Goal: Task Accomplishment & Management: Complete application form

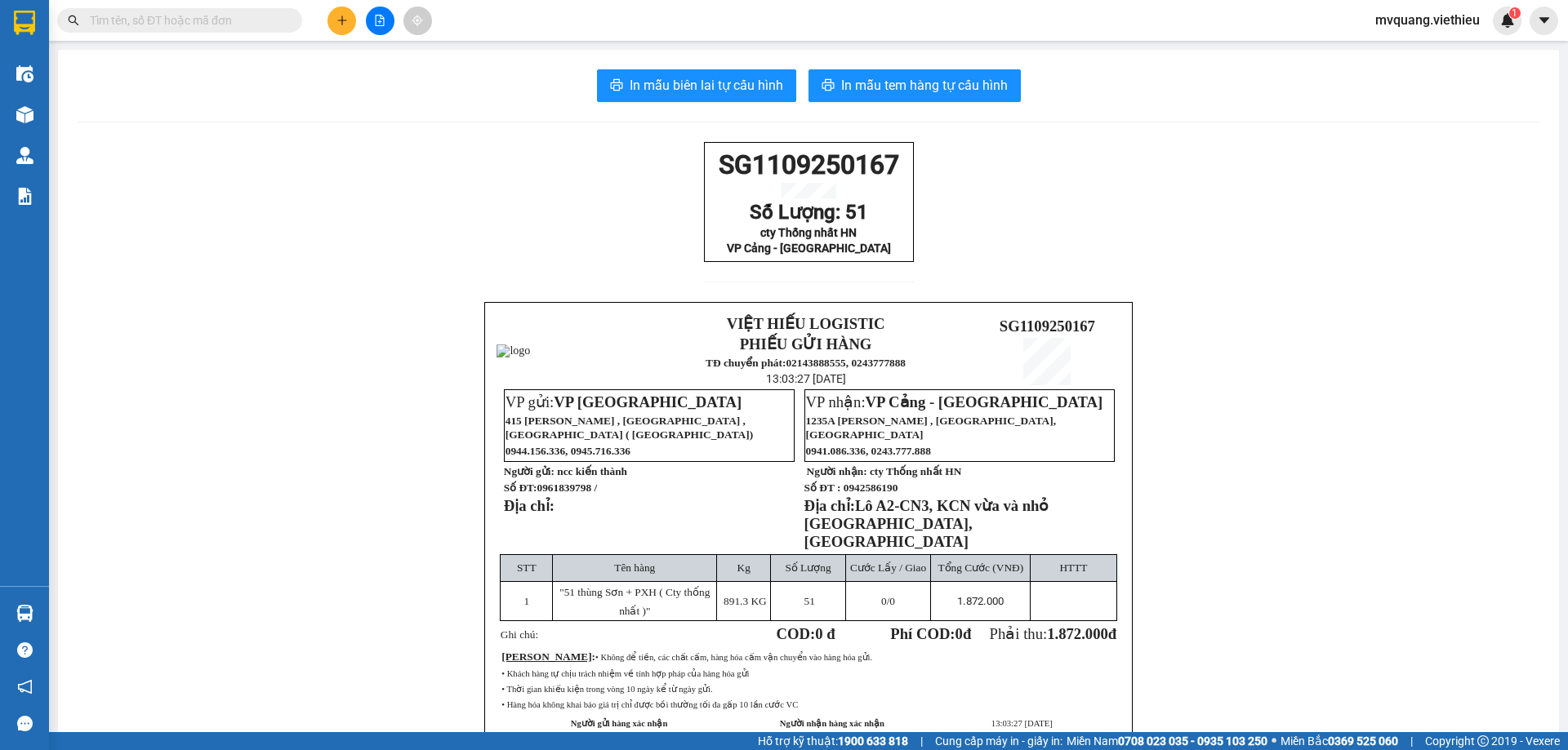
click at [347, 17] on icon "plus" at bounding box center [342, 20] width 11 height 11
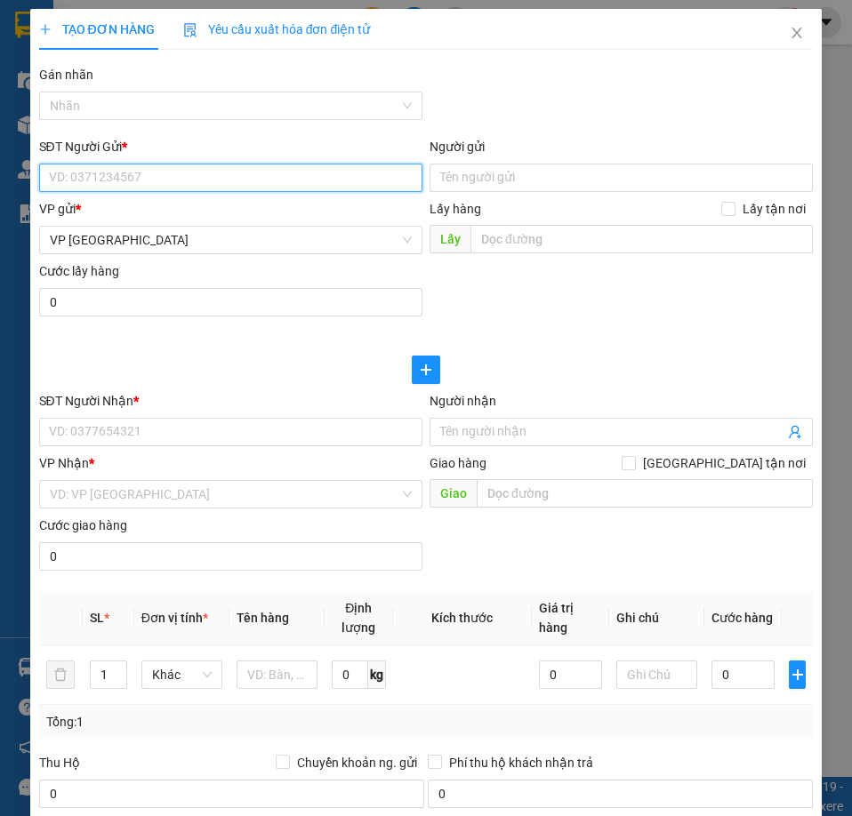
click at [100, 183] on input "SĐT Người Gửi *" at bounding box center [230, 178] width 383 height 28
paste input "0989523927"
type input "0989523927"
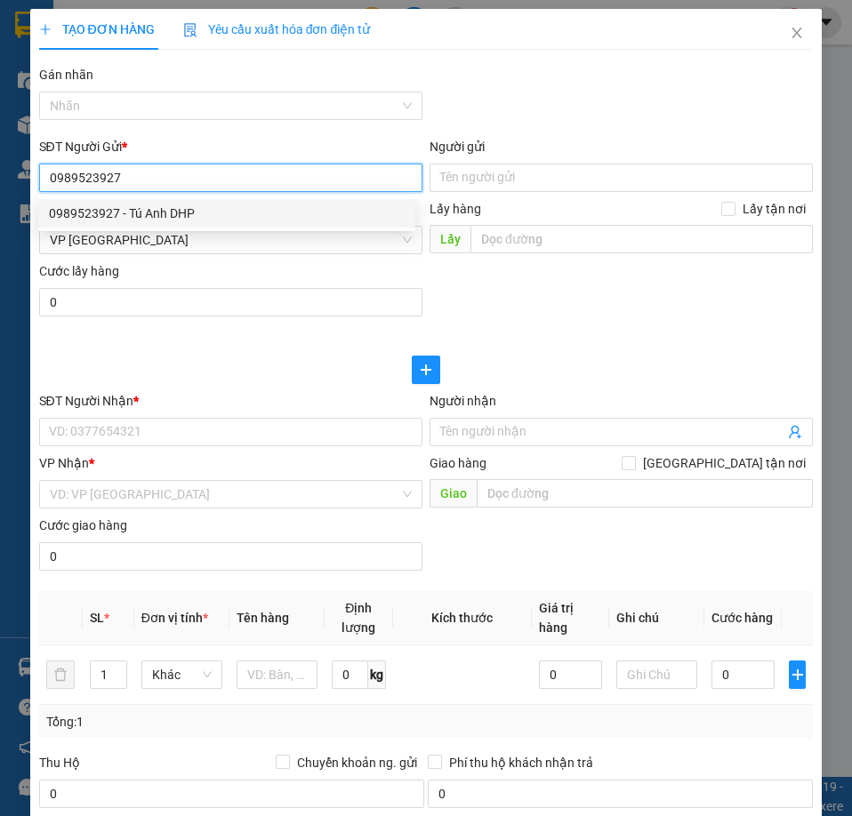
click at [125, 211] on div "0989523927 - Tú Anh DHP" at bounding box center [227, 214] width 356 height 20
type input "Tú Anh DHP"
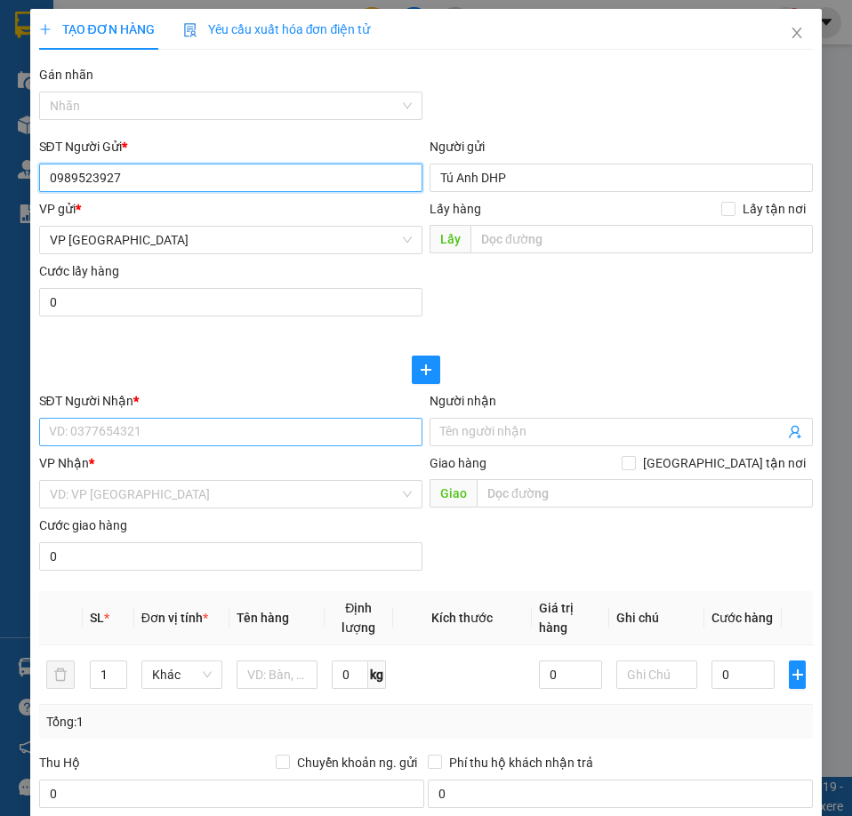
type input "0989523927"
click at [143, 418] on input "SĐT Người Nhận *" at bounding box center [230, 432] width 383 height 28
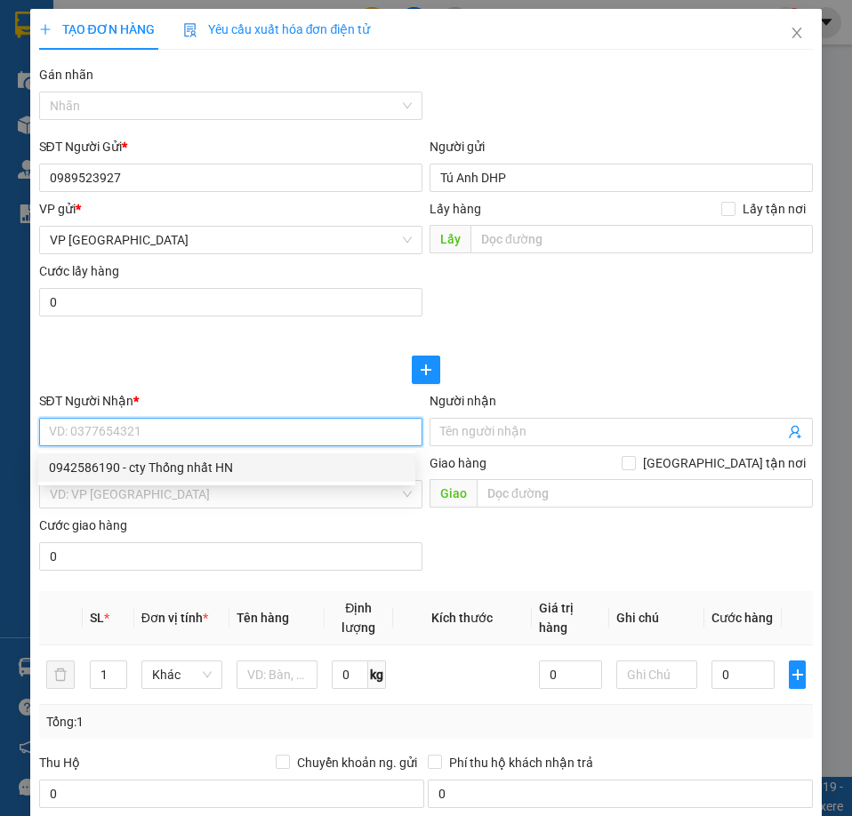
click at [170, 465] on div "0942586190 - cty Thống nhất HN" at bounding box center [227, 468] width 356 height 20
type input "0942586190"
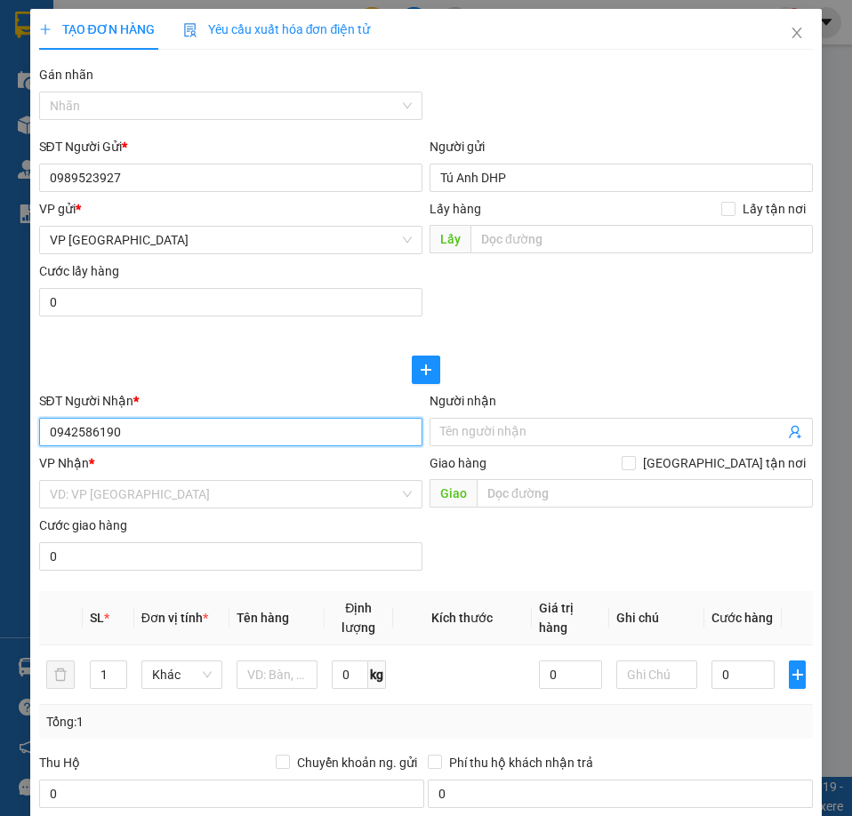
type input "cty Thống nhất HN"
checkbox input "true"
type input "Lô A2-CN3, KCN vừa và nhỏ [GEOGRAPHIC_DATA], [GEOGRAPHIC_DATA]"
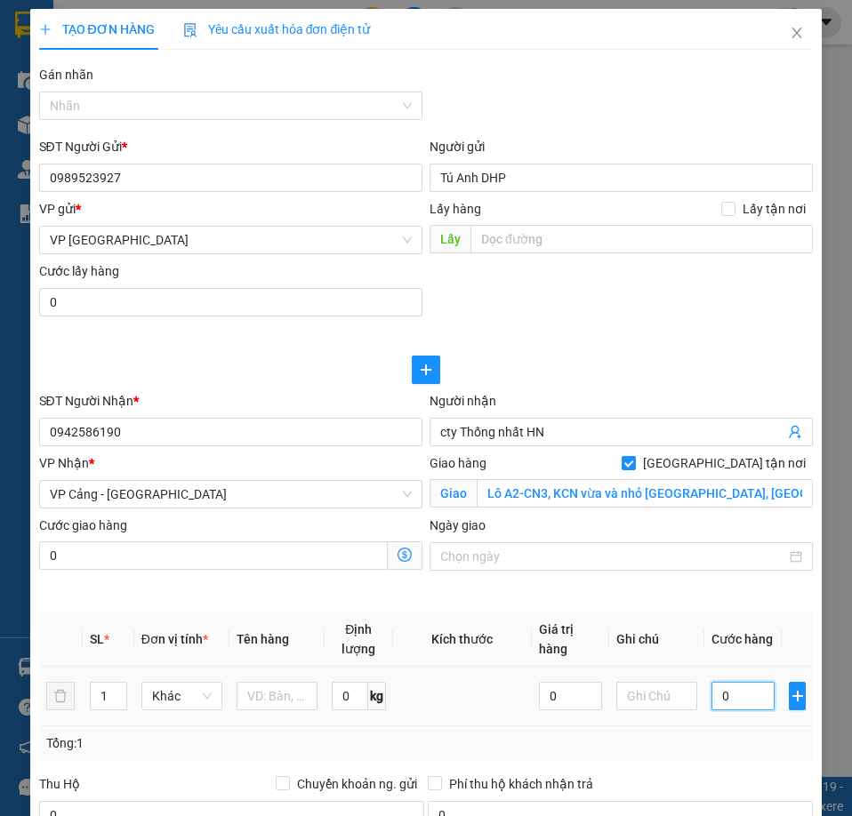
click at [720, 689] on input "0" at bounding box center [743, 696] width 63 height 28
type input "1"
type input "10"
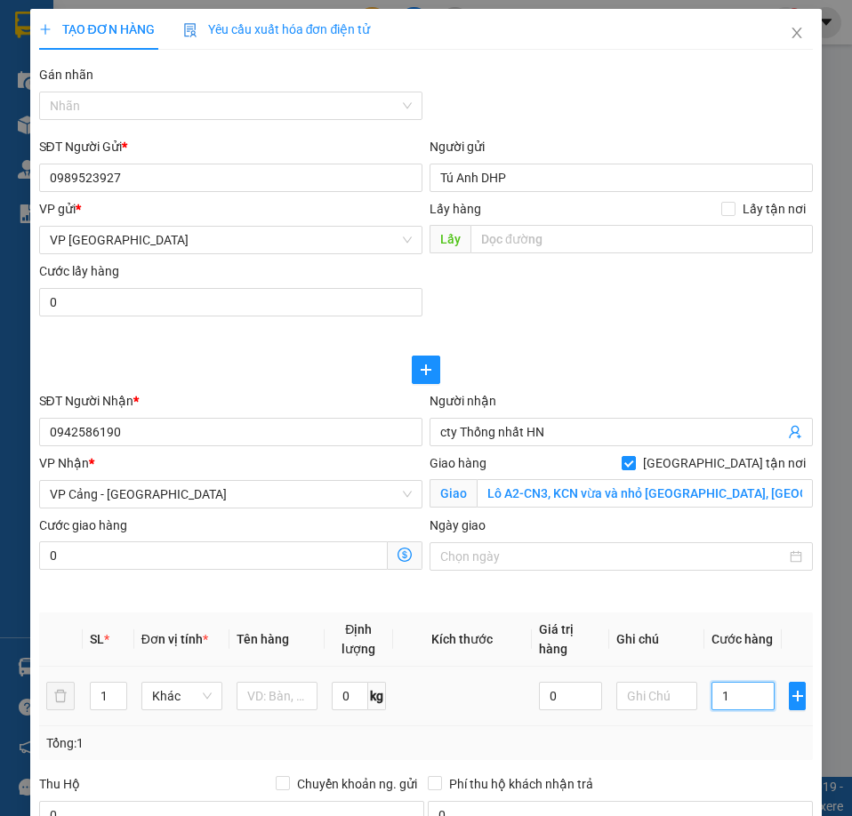
type input "10"
type input "100"
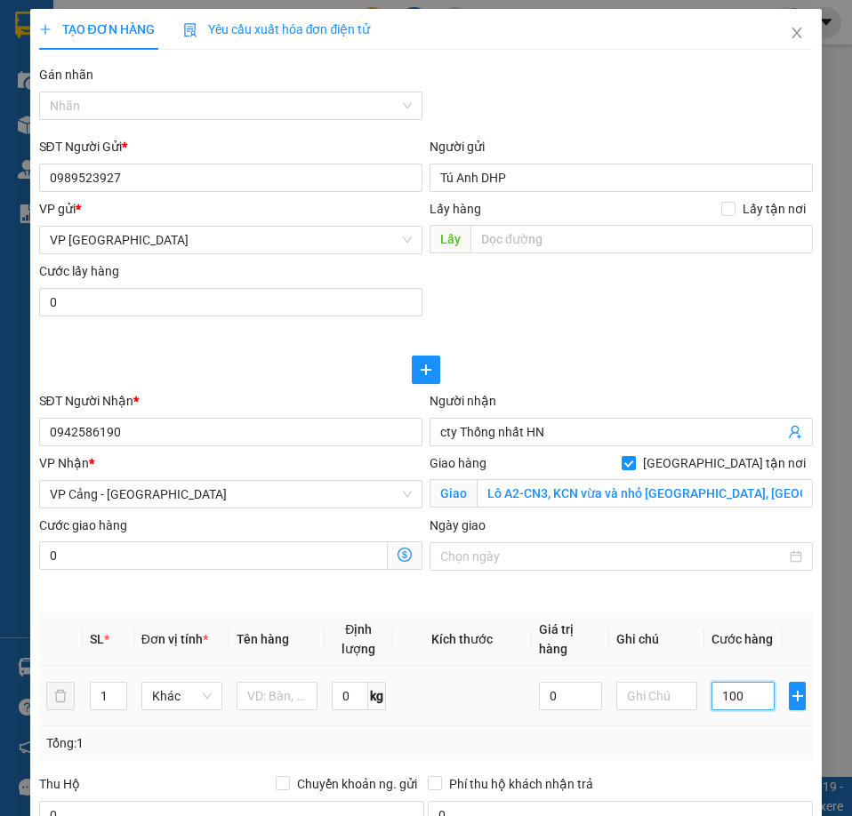
type input "1.000"
type input "10.000"
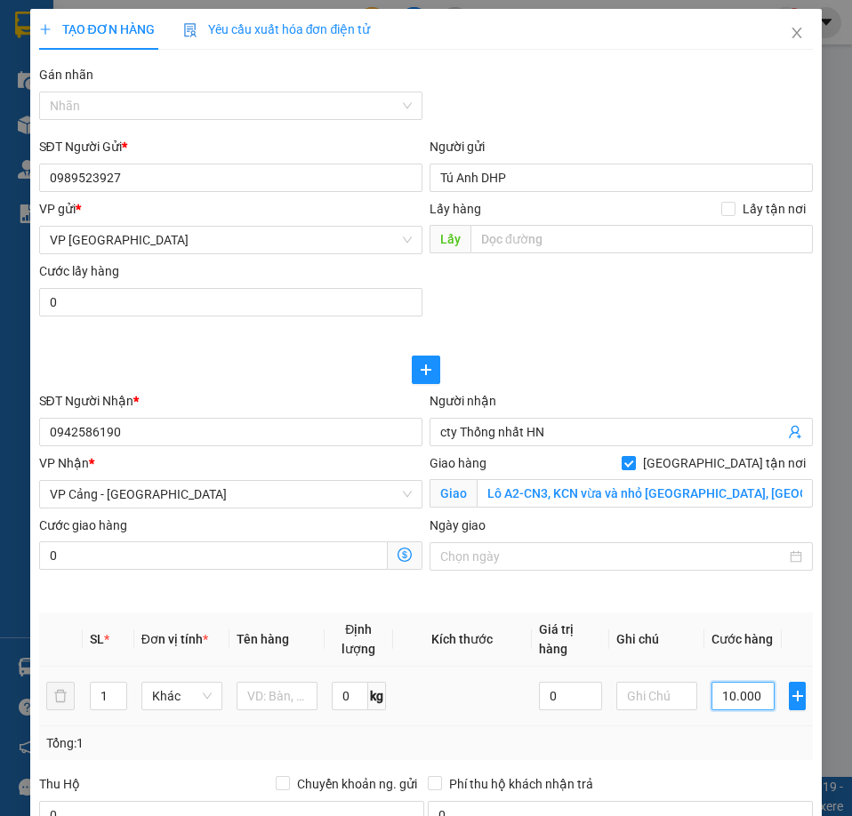
type input "10.000"
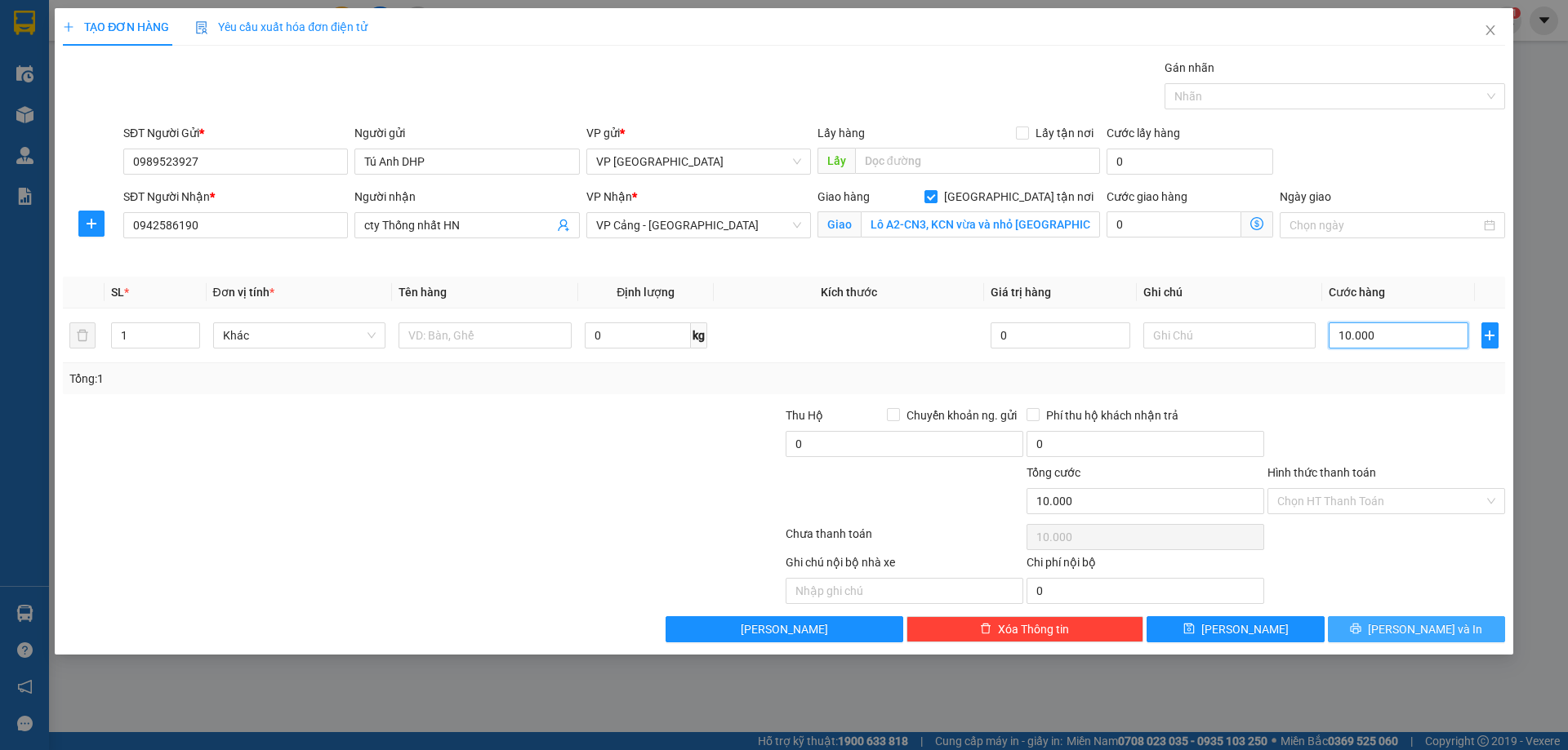
type input "10.000"
click at [1373, 631] on button "[PERSON_NAME] và In" at bounding box center [1416, 630] width 177 height 26
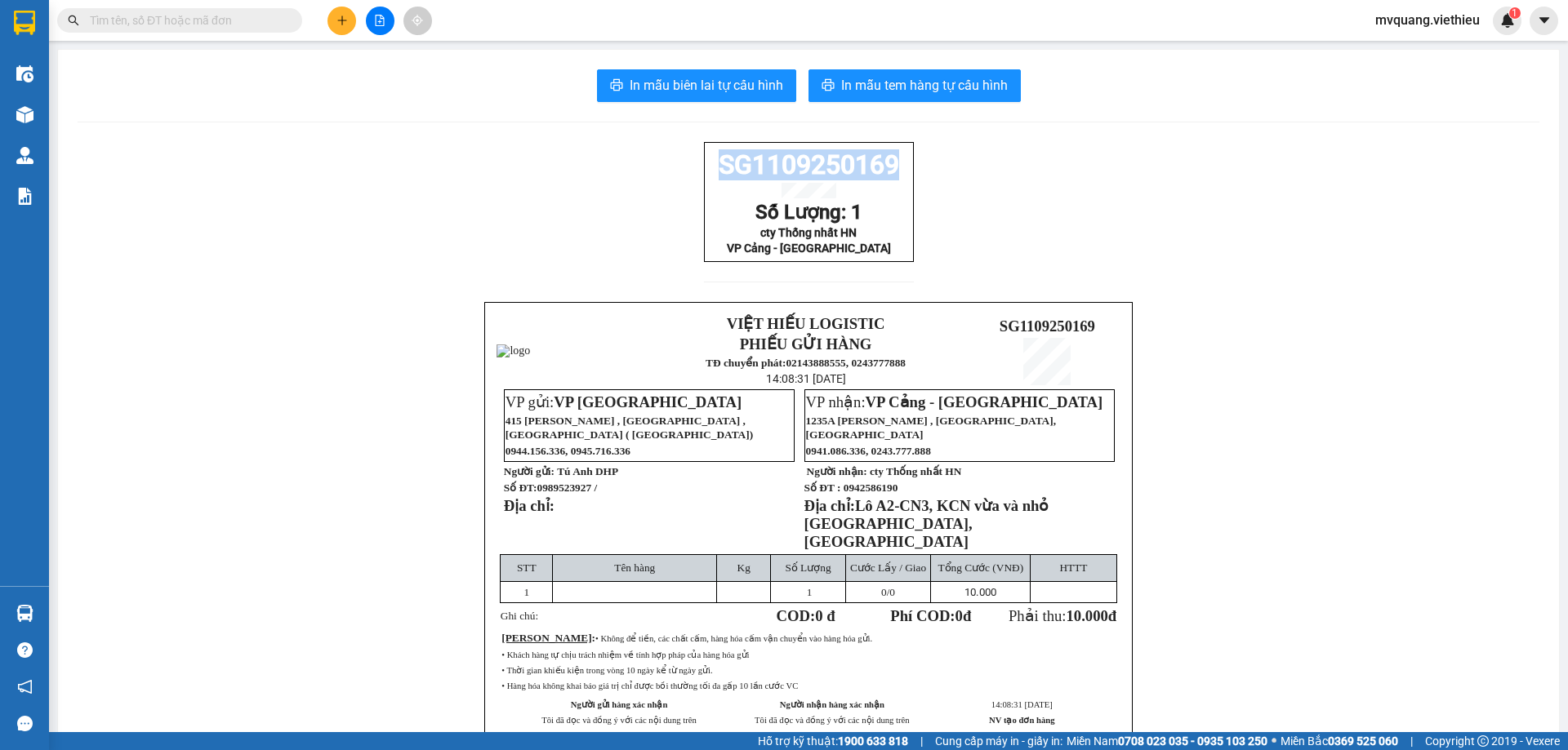
drag, startPoint x: 707, startPoint y: 166, endPoint x: 896, endPoint y: 168, distance: 189.0
click at [896, 168] on p "SG1109250169" at bounding box center [809, 165] width 200 height 31
copy span "SG1109250169"
